Goal: Navigation & Orientation: Find specific page/section

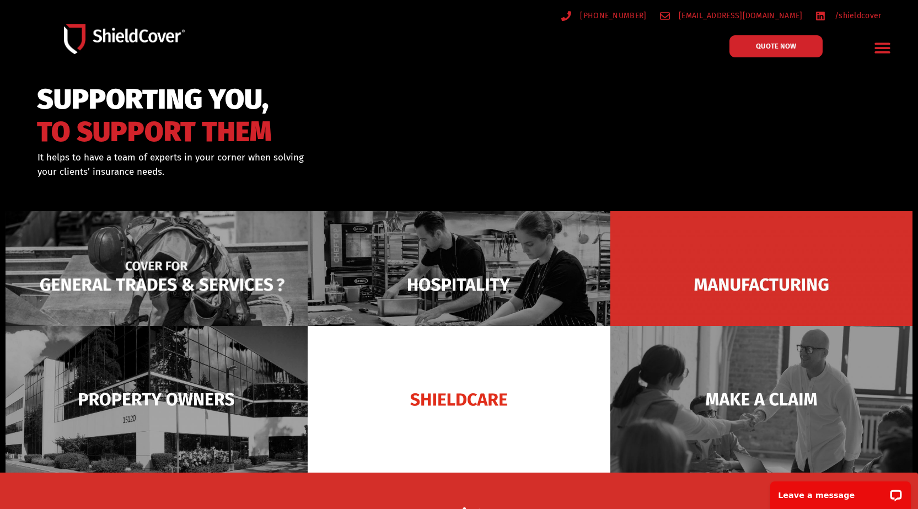
click at [140, 266] on img at bounding box center [157, 284] width 302 height 147
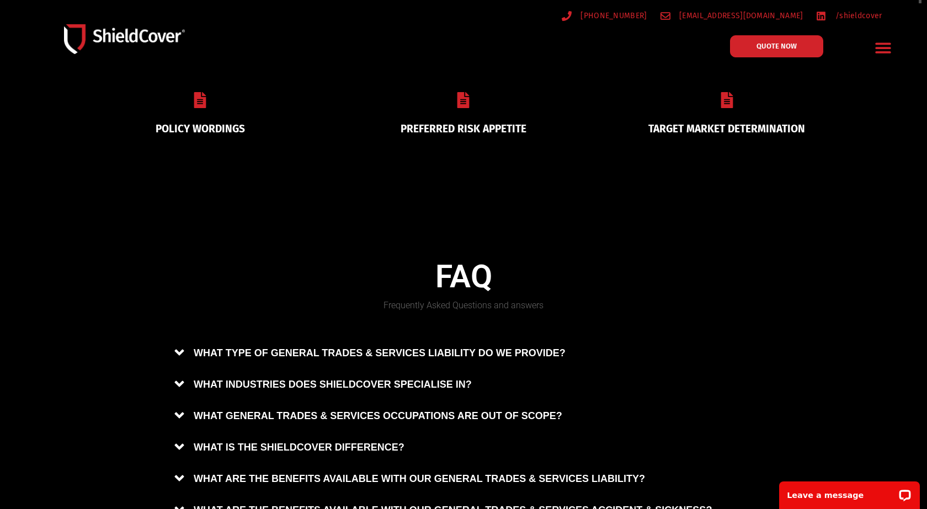
click at [459, 108] on div at bounding box center [463, 102] width 236 height 20
click at [457, 97] on icon at bounding box center [463, 100] width 12 height 16
